Goal: Navigation & Orientation: Find specific page/section

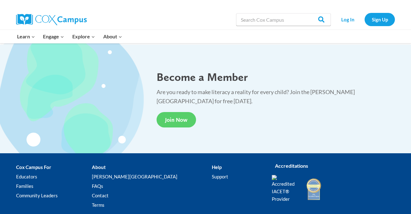
scroll to position [1151, 0]
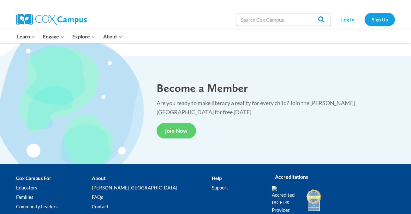
click at [31, 187] on link "Educators" at bounding box center [54, 188] width 76 height 9
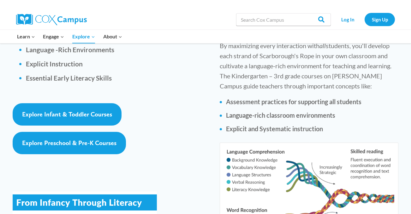
scroll to position [977, 0]
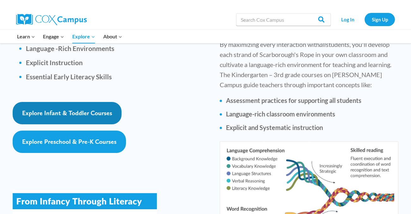
click at [81, 109] on span "Explore Infant & Toddler Courses" at bounding box center [67, 113] width 90 height 8
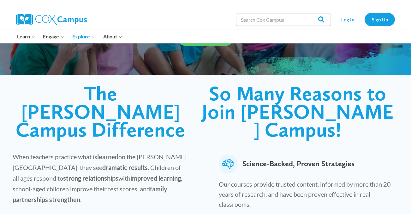
scroll to position [95, 0]
